Goal: Transaction & Acquisition: Purchase product/service

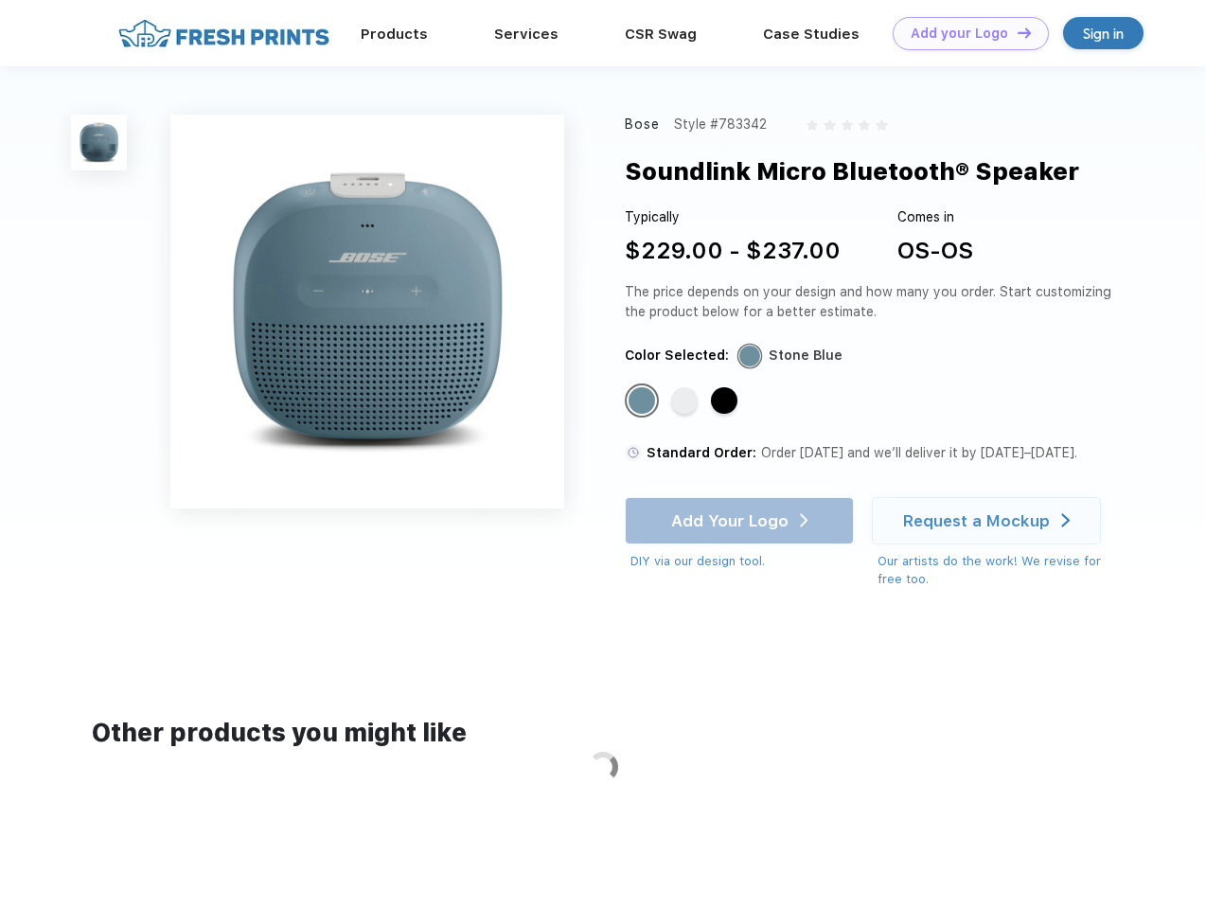
click at [964, 33] on link "Add your Logo Design Tool" at bounding box center [971, 33] width 156 height 33
click at [0, 0] on div "Design Tool" at bounding box center [0, 0] width 0 height 0
click at [1016, 32] on link "Add your Logo Design Tool" at bounding box center [971, 33] width 156 height 33
click at [99, 142] on img at bounding box center [99, 143] width 56 height 56
click at [644, 401] on div "Standard Color" at bounding box center [642, 400] width 27 height 27
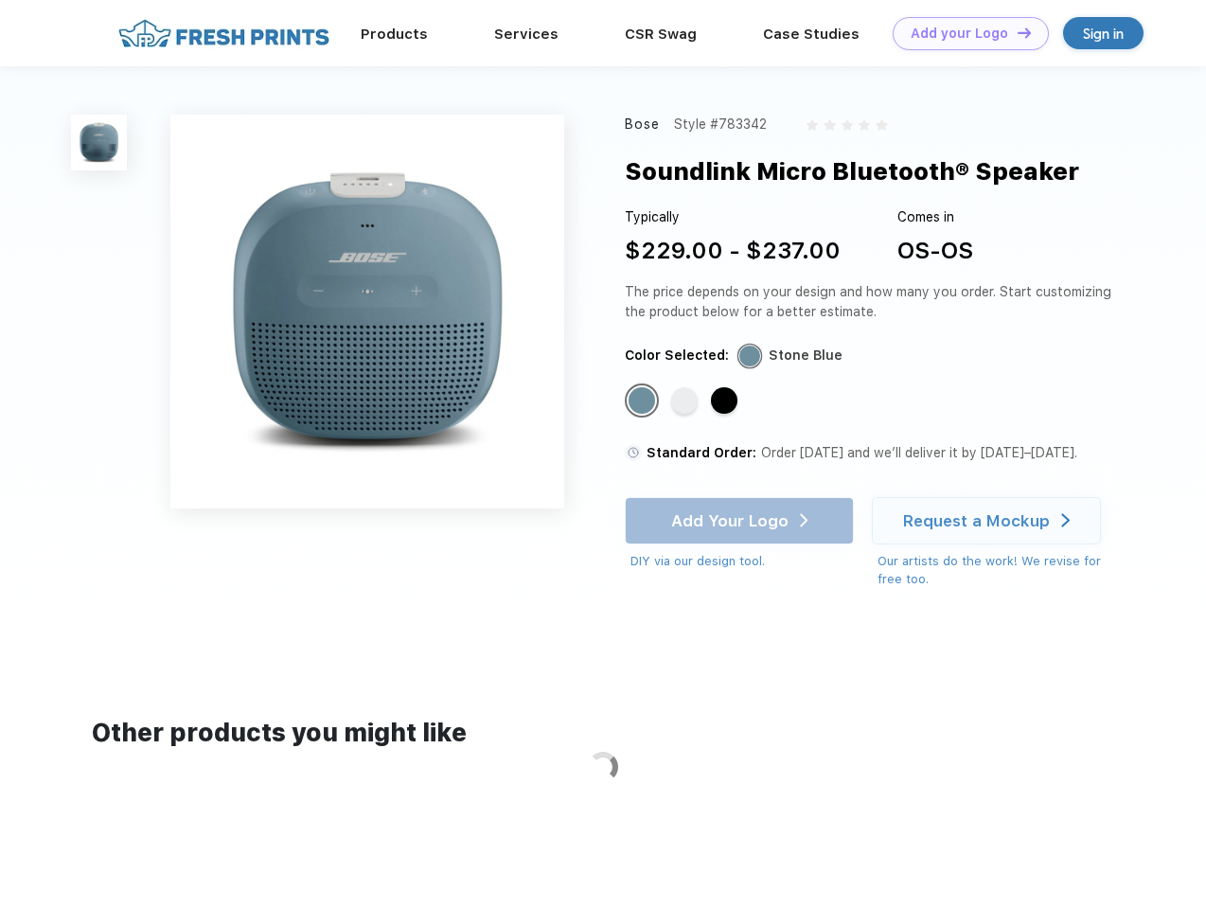
click at [686, 401] on div "Standard Color" at bounding box center [684, 400] width 27 height 27
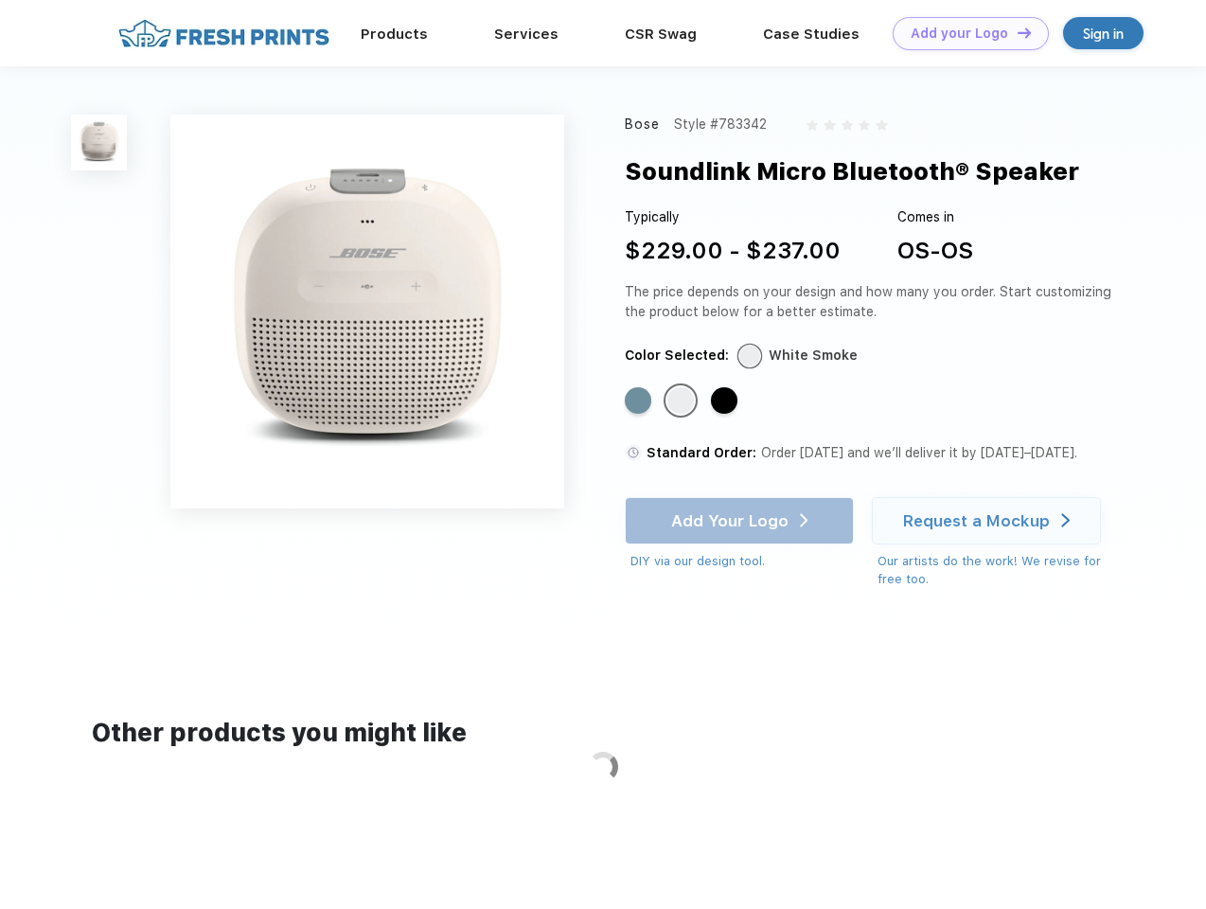
click at [726, 401] on div "Standard Color" at bounding box center [724, 400] width 27 height 27
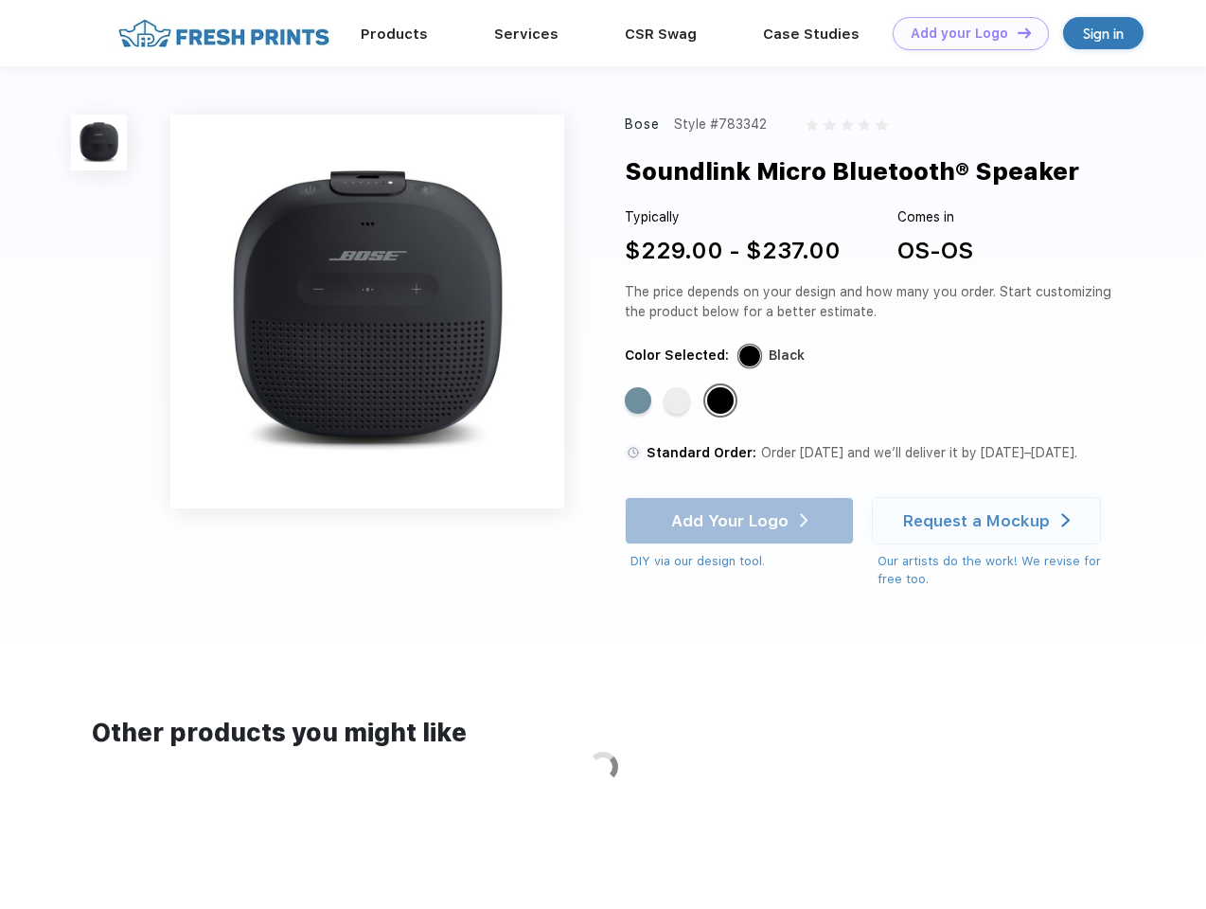
click at [741, 521] on div "Add Your Logo DIY via our design tool. Ah shoot! This product isn't up in our d…" at bounding box center [739, 534] width 229 height 74
click at [989, 521] on div "Request a Mockup" at bounding box center [976, 520] width 147 height 19
